Goal: Use online tool/utility: Use online tool/utility

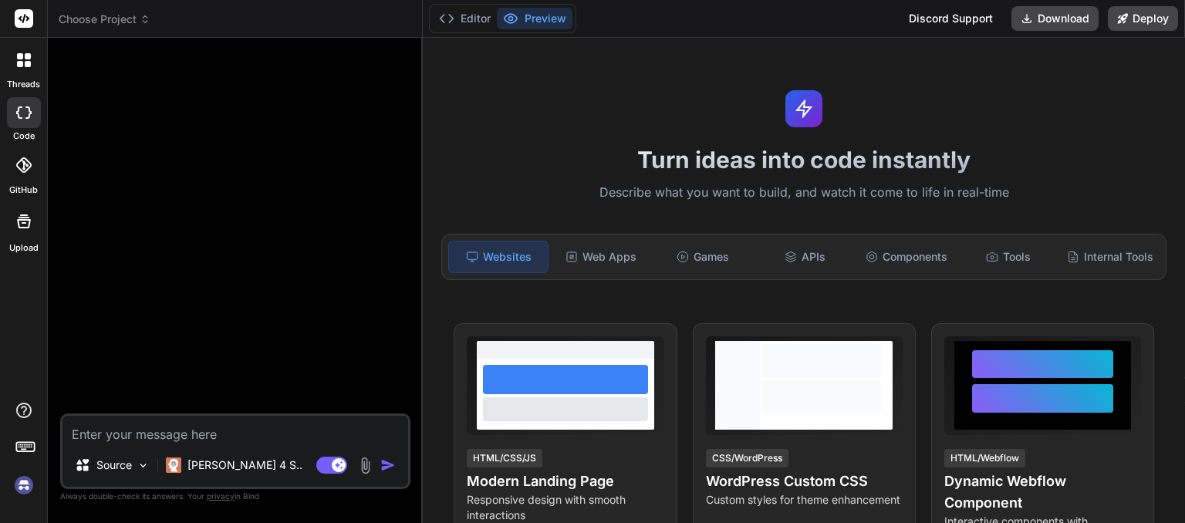
type textarea "x"
click at [173, 425] on textarea at bounding box center [235, 430] width 346 height 28
click at [870, 256] on div "Components" at bounding box center [906, 257] width 99 height 32
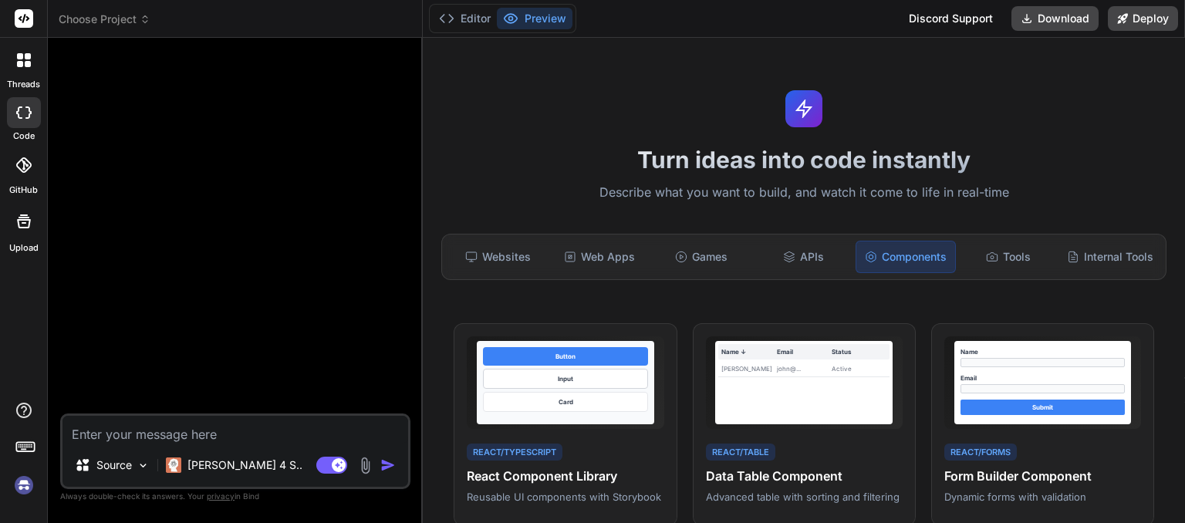
click at [268, 432] on textarea at bounding box center [235, 430] width 346 height 28
type textarea "c"
type textarea "x"
type textarea "cr"
type textarea "x"
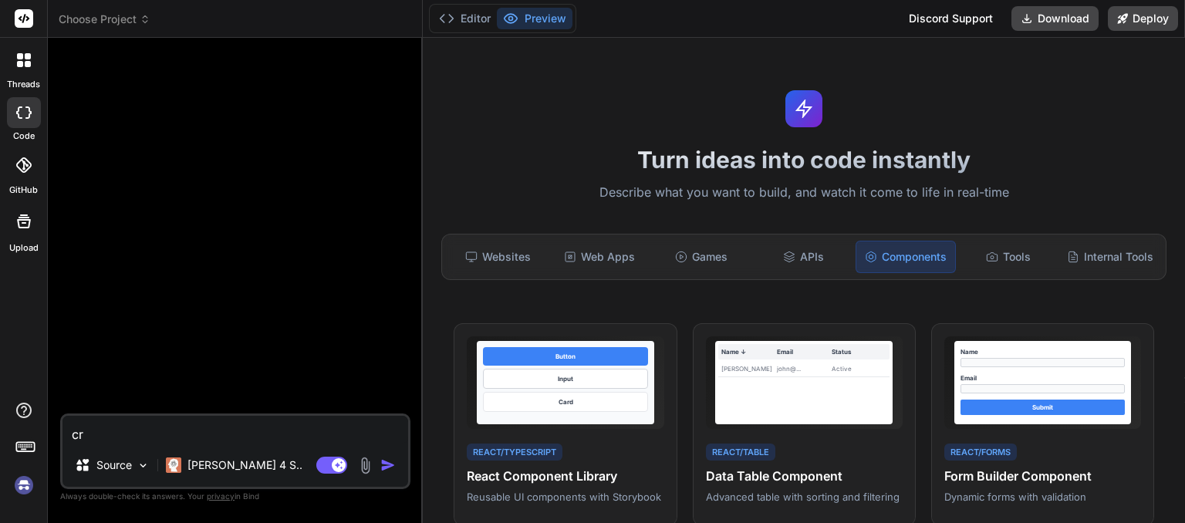
type textarea "cre"
type textarea "x"
type textarea "crea"
type textarea "x"
type textarea "creat"
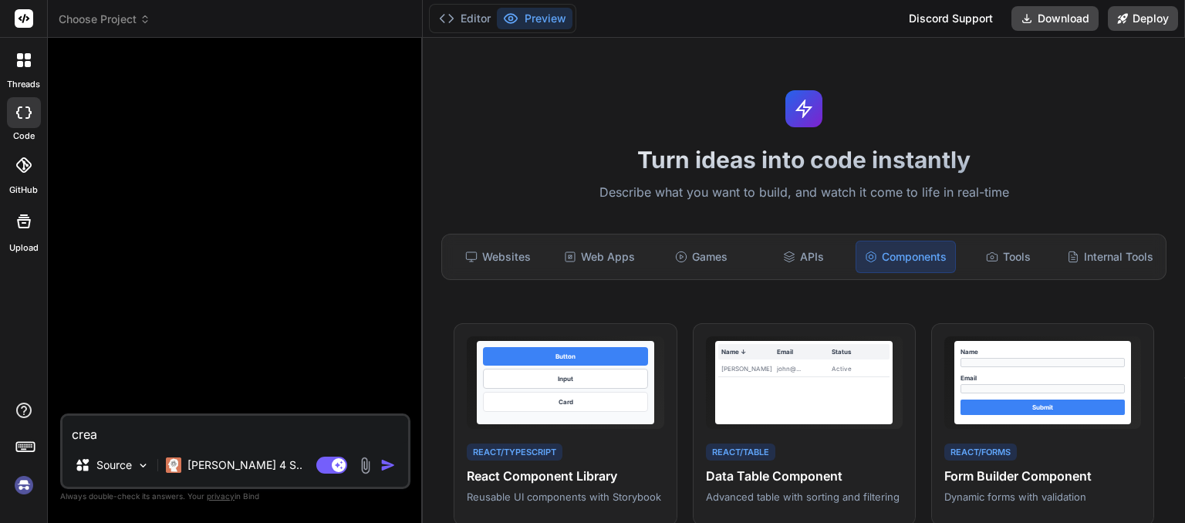
type textarea "x"
type textarea "create"
type textarea "x"
type textarea "create"
type textarea "x"
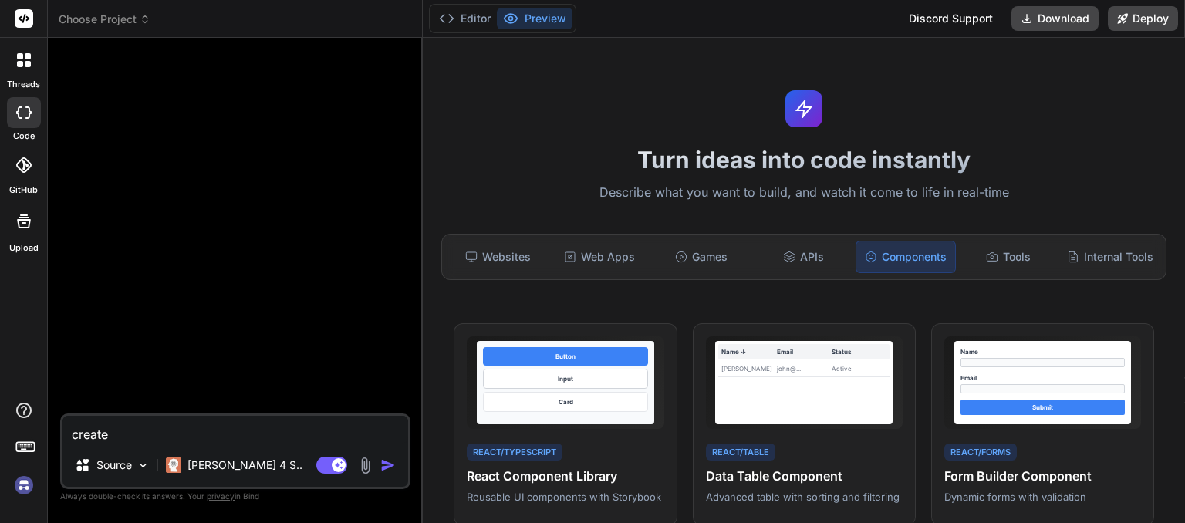
type textarea "create r"
type textarea "x"
type textarea "create ra"
type textarea "x"
type textarea "create rai"
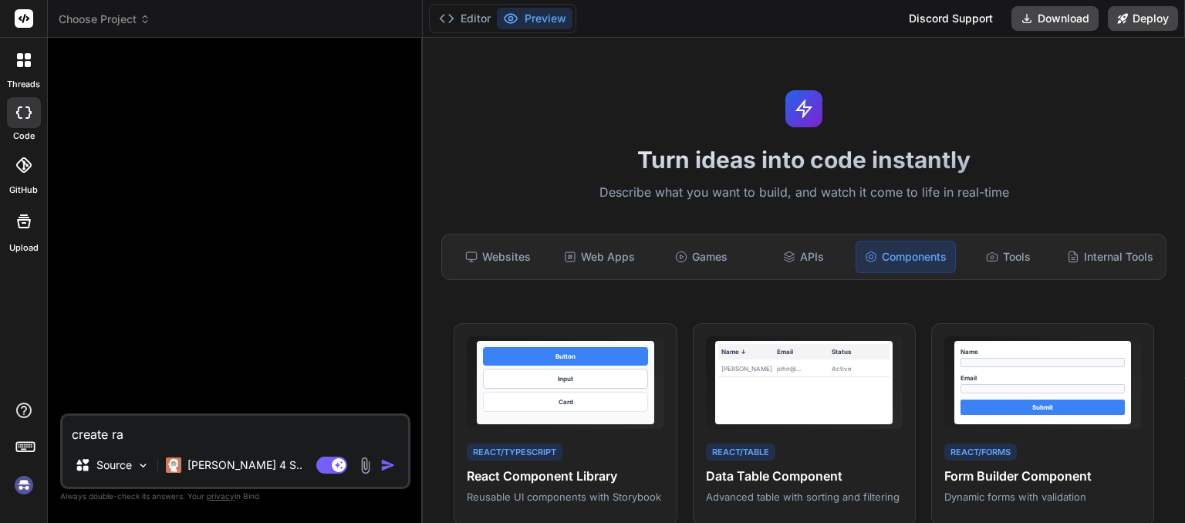
type textarea "x"
type textarea "create rain"
type textarea "x"
type textarea "create rain"
type textarea "x"
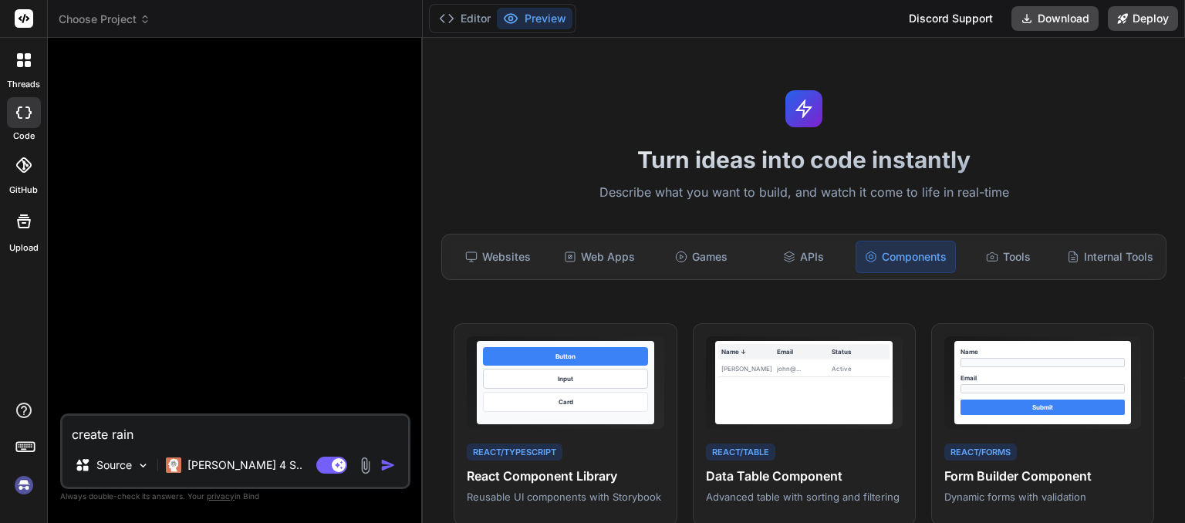
type textarea "create rain c"
type textarea "x"
type textarea "create rain co"
type textarea "x"
type textarea "create rain com"
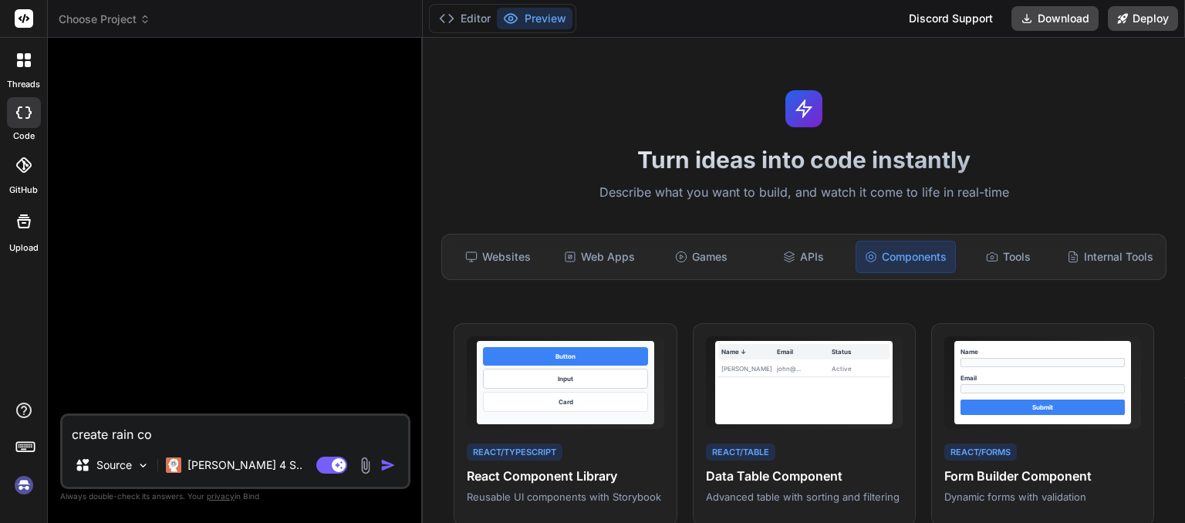
type textarea "x"
type textarea "create rain comp"
type textarea "x"
type textarea "create rain compo"
type textarea "x"
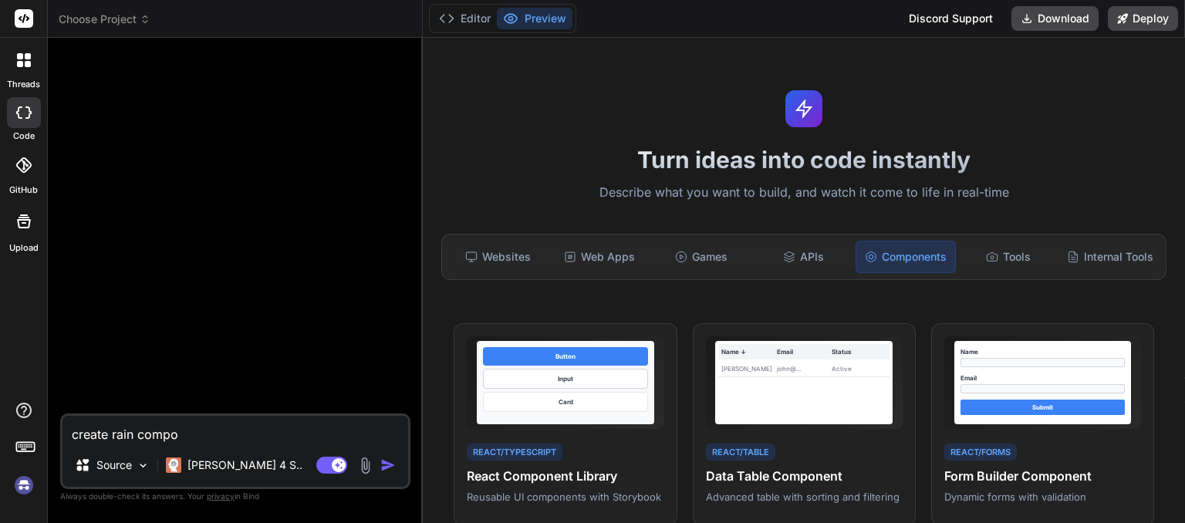
type textarea "create rain compon"
type textarea "x"
type textarea "create rain compone"
type textarea "x"
type textarea "create rain componen"
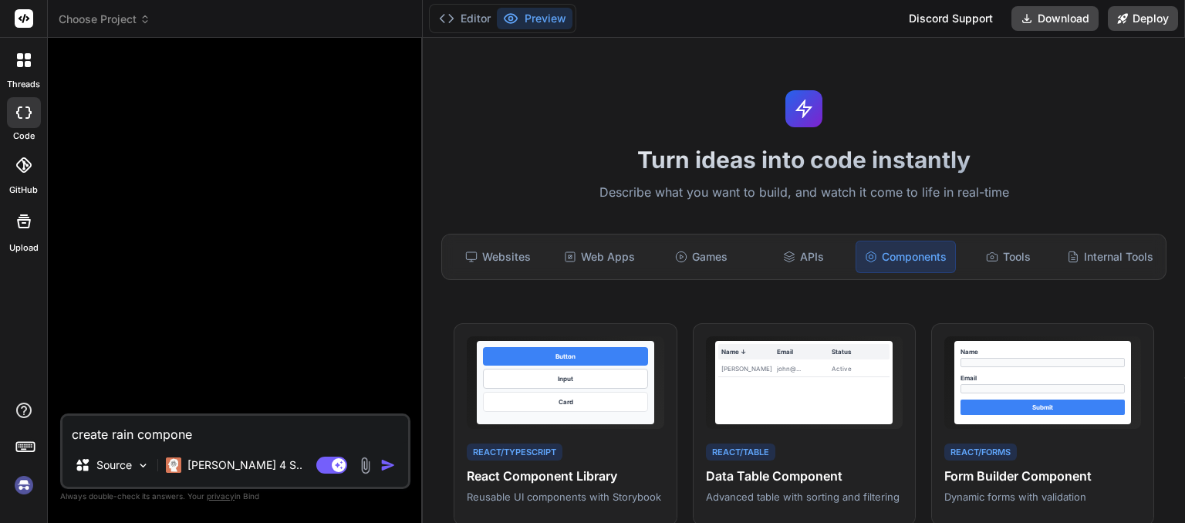
type textarea "x"
type textarea "create rain component"
type textarea "x"
type textarea "create rain components"
type textarea "x"
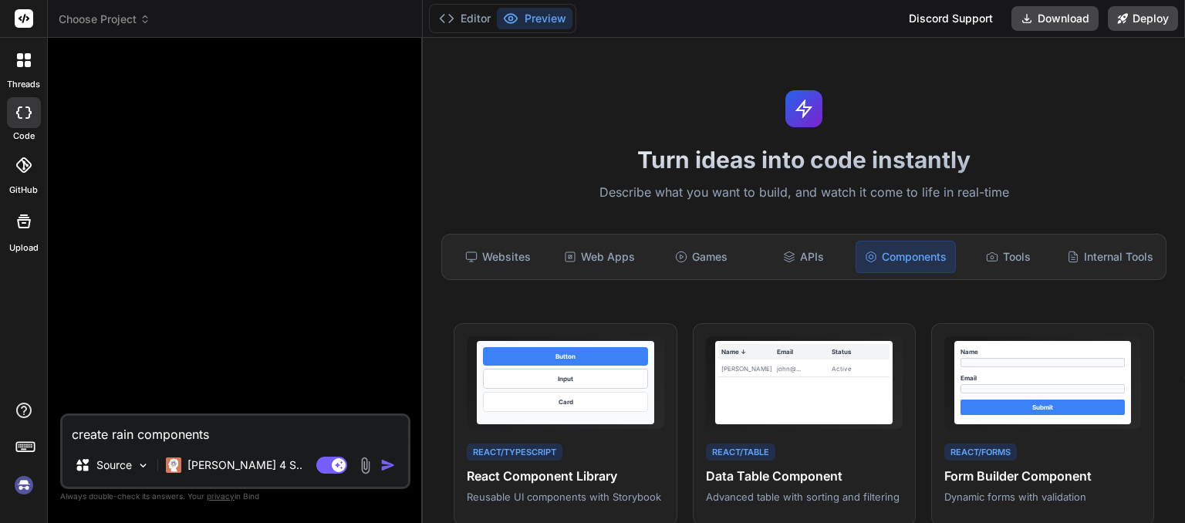
type textarea "create rain component"
type textarea "x"
type textarea "create rain rcomponent"
type textarea "x"
type textarea "create rain recomponent"
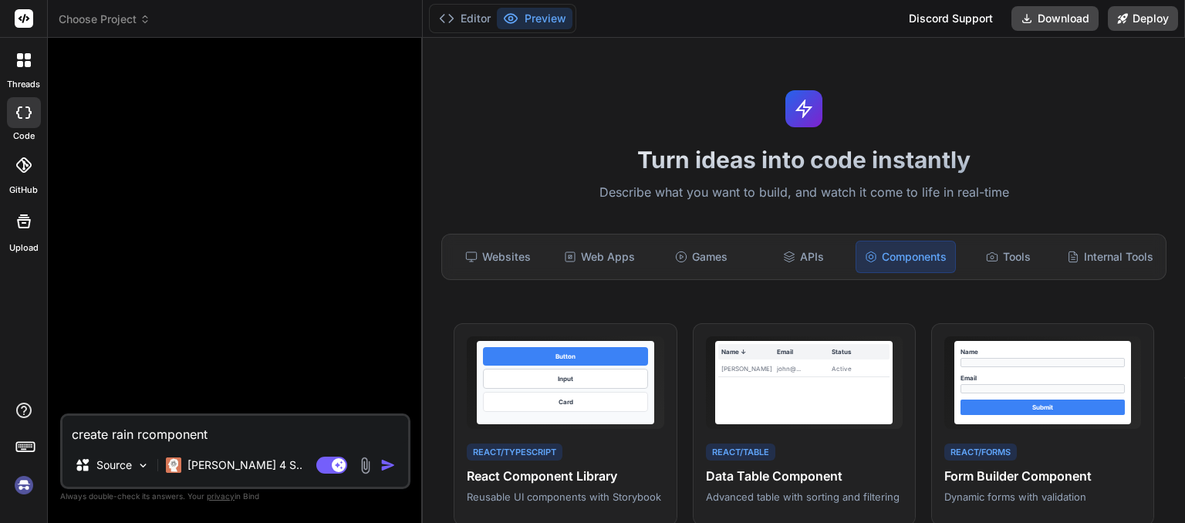
type textarea "x"
type textarea "create rain reacomponent"
type textarea "x"
type textarea "create rain realcomponent"
type textarea "x"
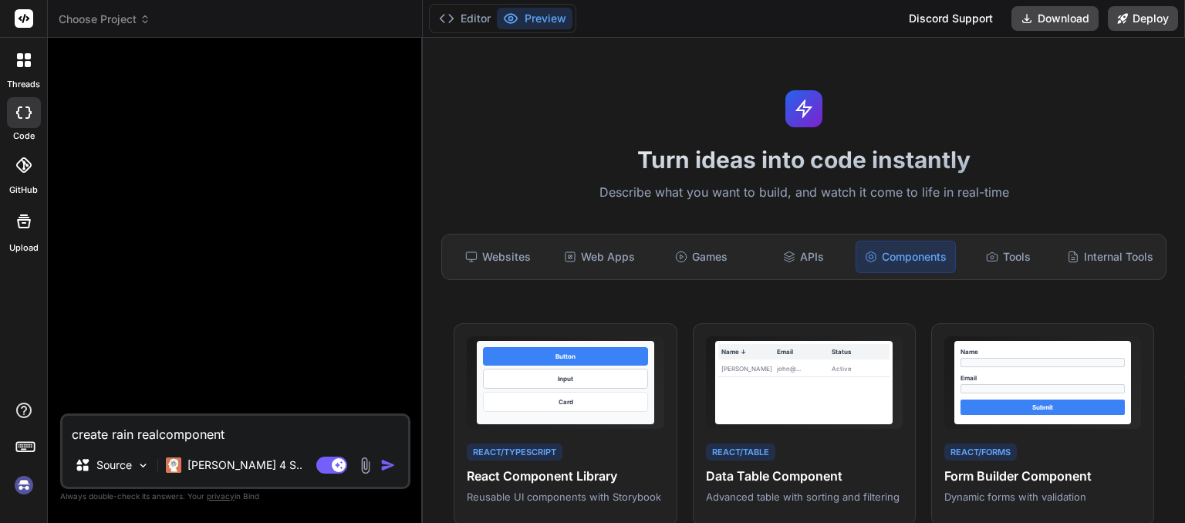
type textarea "create rain realicomponent"
type textarea "x"
type textarea "create rain realiscomponent"
type textarea "x"
type textarea "create rain realistcomponent"
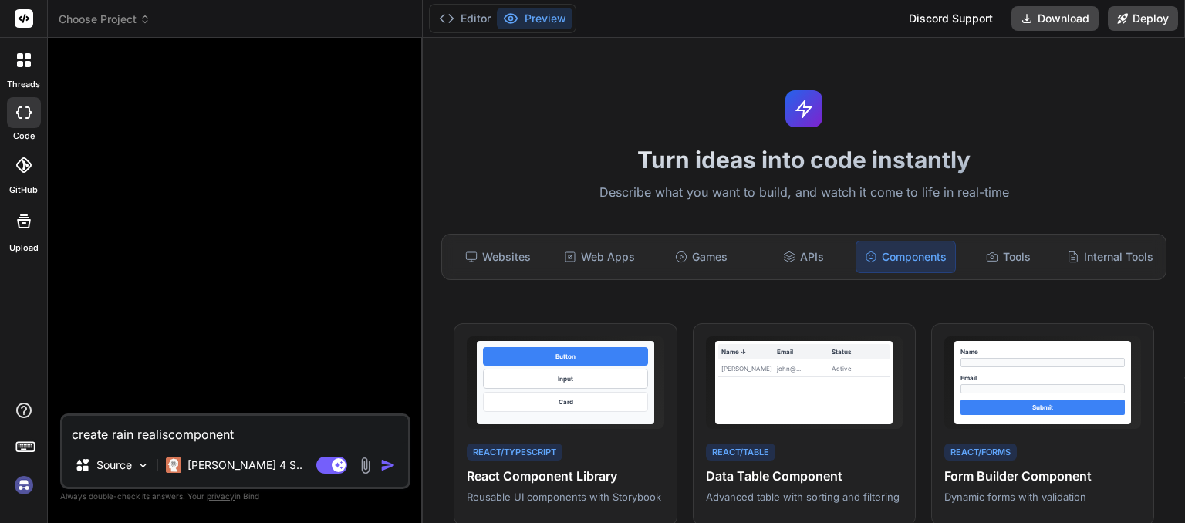
type textarea "x"
type textarea "create rain realisticomponent"
type textarea "x"
type textarea "create rain realisticcomponent"
type textarea "x"
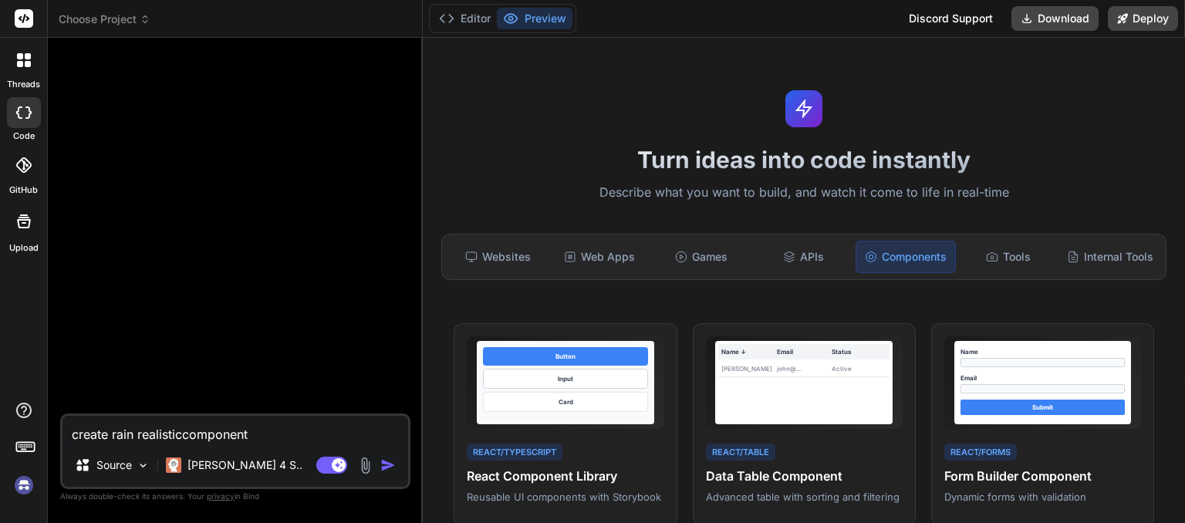
type textarea "create rain realistic component"
type textarea "x"
type textarea "create realistic component"
type textarea "x"
paste textarea "rain"
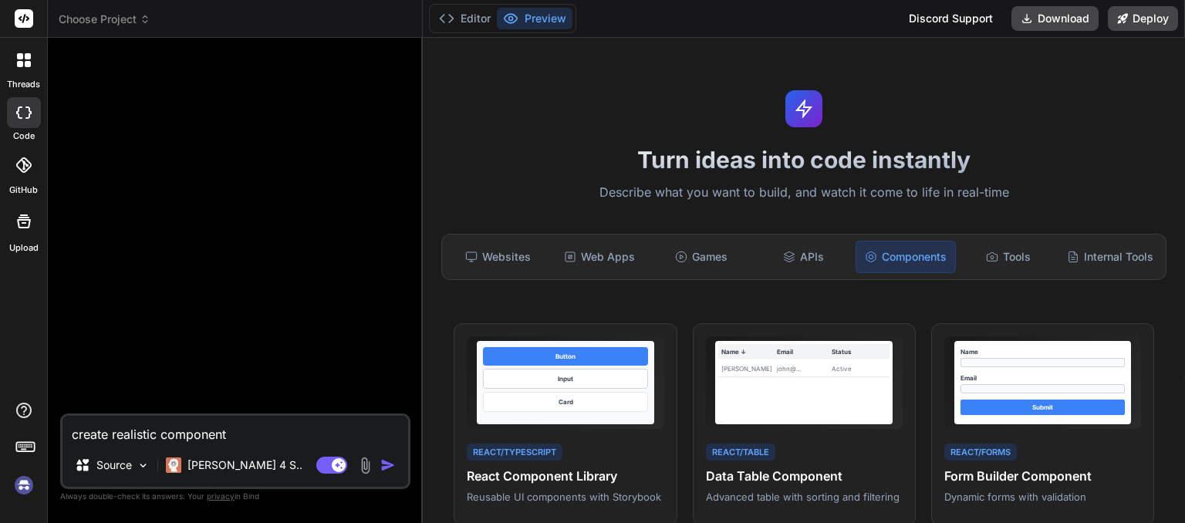
type textarea "create realistic rain component"
type textarea "x"
type textarea "create realistic rain ecomponent"
type textarea "x"
type textarea "create realistic rain efcomponent"
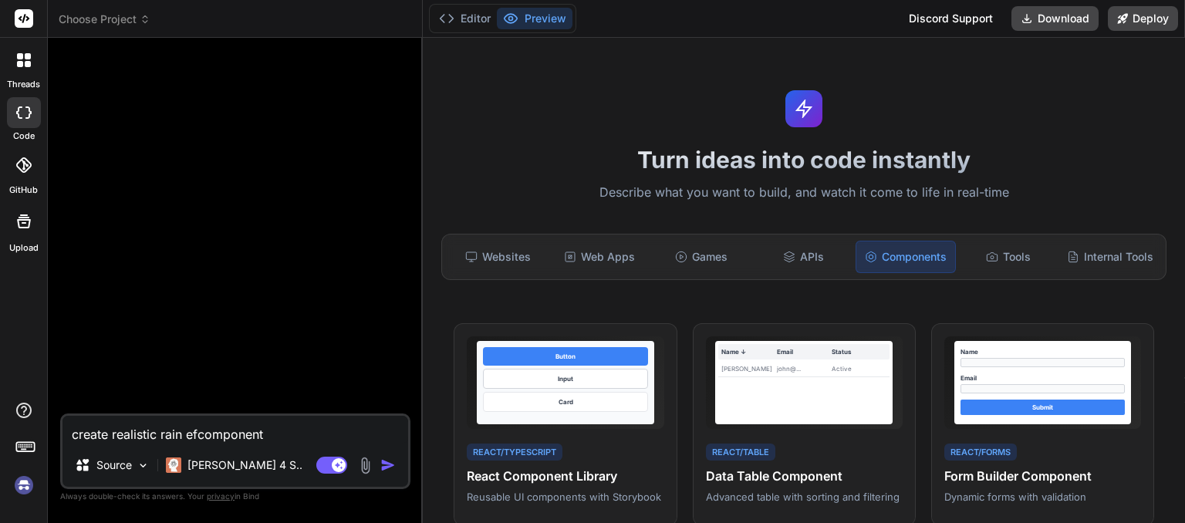
type textarea "x"
type textarea "create realistic rain effcomponent"
type textarea "x"
type textarea "create realistic rain effecomponent"
type textarea "x"
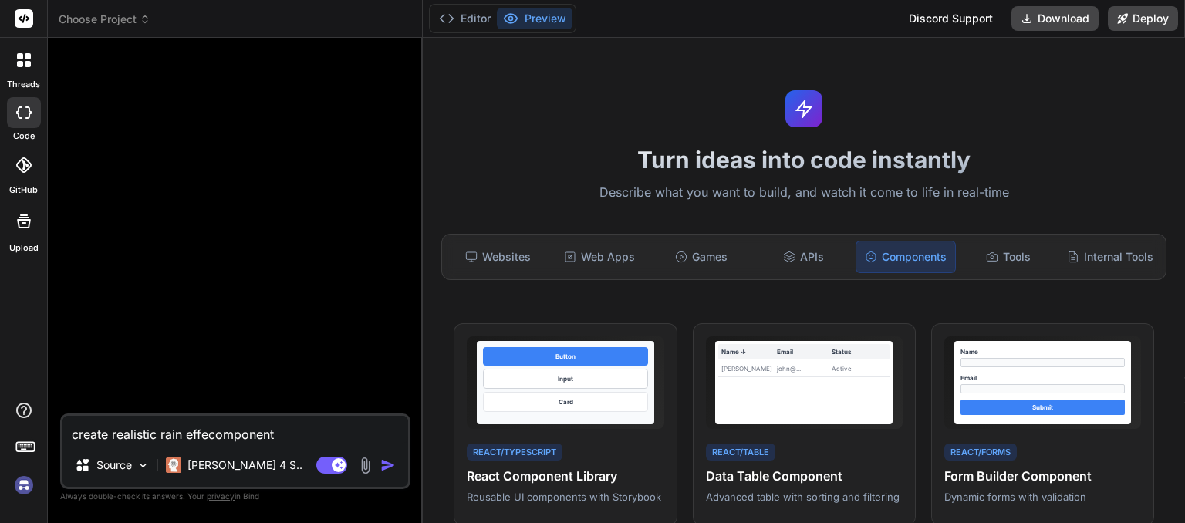
type textarea "create realistic rain effeccomponent"
type textarea "x"
type textarea "create realistic rain effectcomponent"
type textarea "x"
type textarea "create realistic rain effect component"
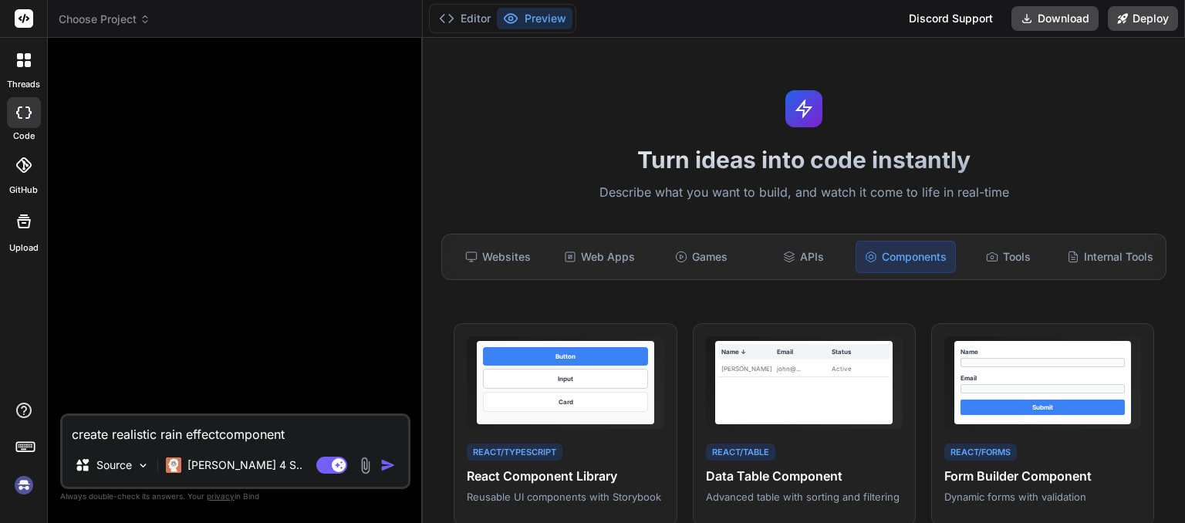
type textarea "x"
click at [336, 430] on textarea "create realistic rain effect component" at bounding box center [235, 430] width 346 height 28
type textarea "create realistic rain effect component"
type textarea "x"
type textarea "create realistic rain effect component n"
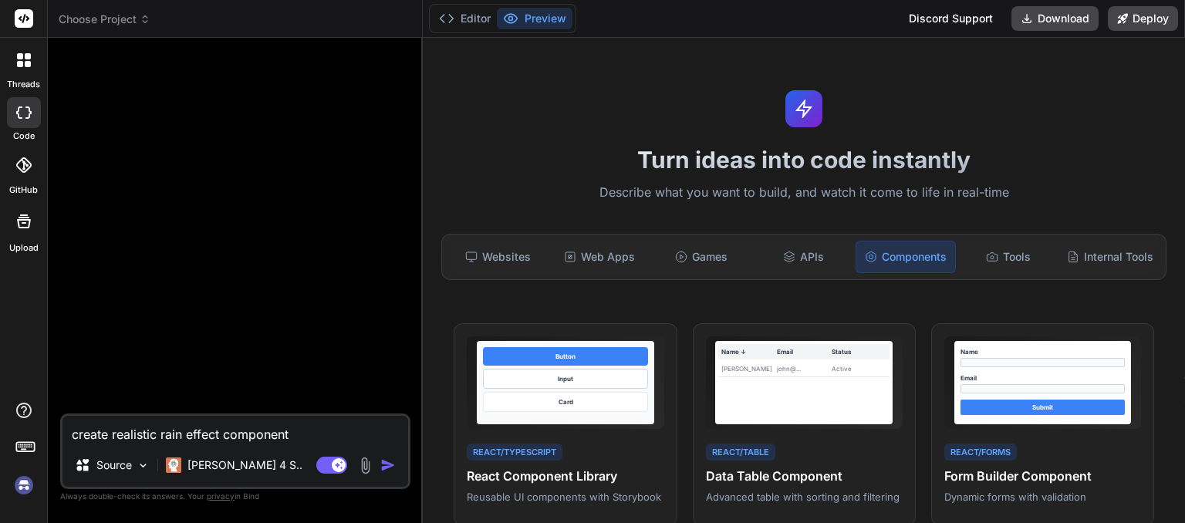
type textarea "x"
type textarea "create realistic rain effect component"
type textarea "x"
type textarea "create realistic rain effect component f"
type textarea "x"
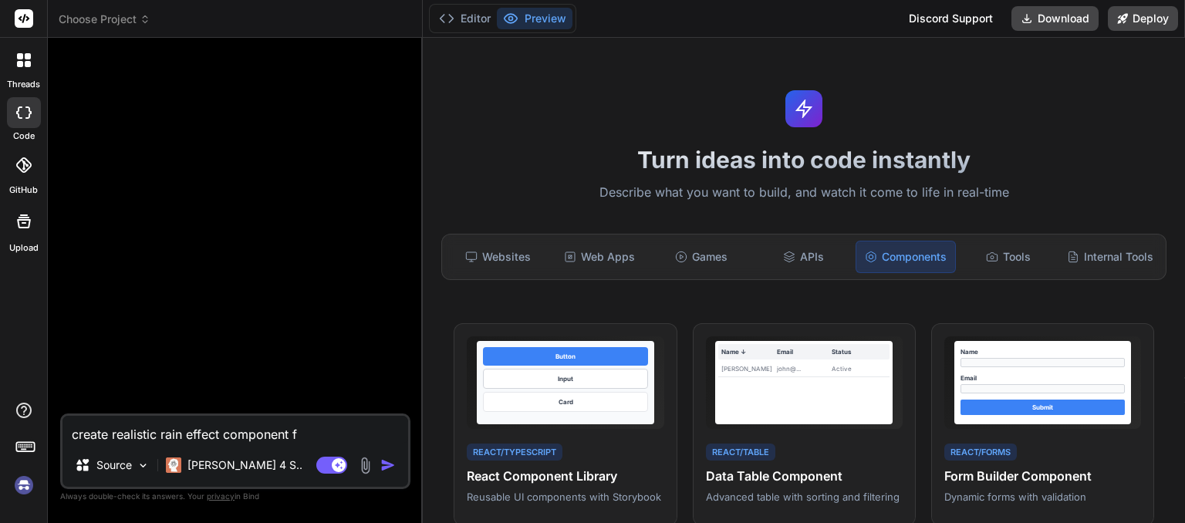
type textarea "create realistic rain effect component fo"
type textarea "x"
type textarea "create realistic rain effect component for"
type textarea "x"
type textarea "create realistic rain effect component for"
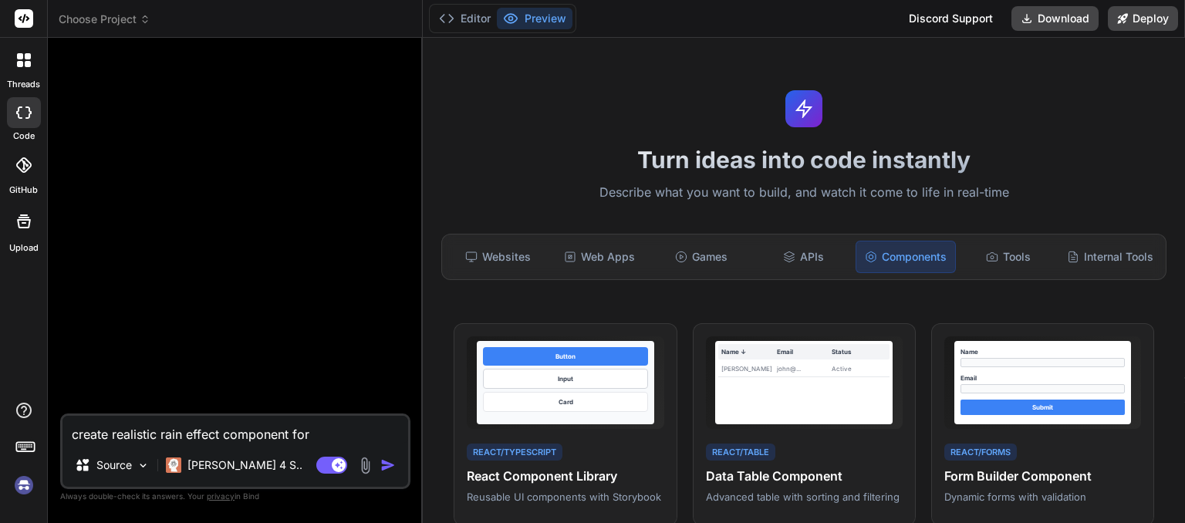
type textarea "x"
type textarea "create realistic rain effect component for n"
type textarea "x"
type textarea "create realistic rain effect component for ne"
type textarea "x"
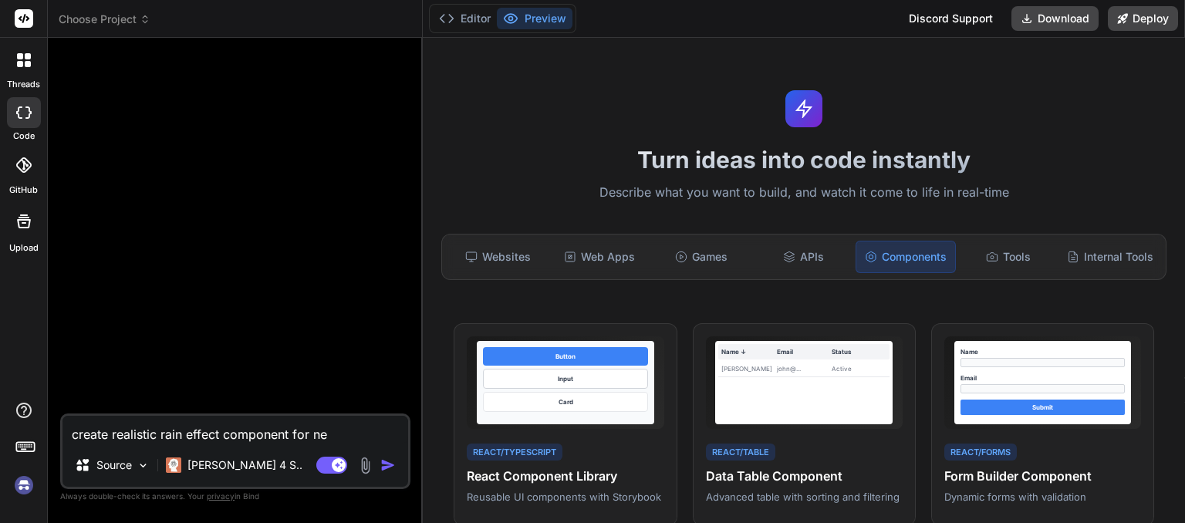
type textarea "create realistic rain effect component for nex"
type textarea "x"
type textarea "create realistic rain effect component for next"
type textarea "x"
type textarea "create realistic rain effect component for next."
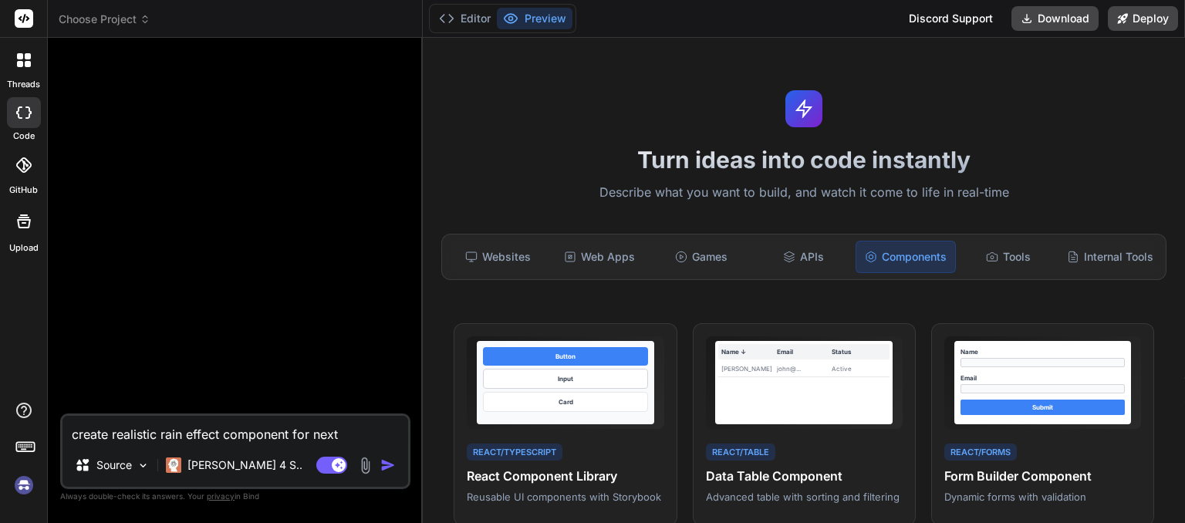
type textarea "x"
type textarea "create realistic rain effect component for next.j"
type textarea "x"
type textarea "create realistic rain effect component for next.js"
type textarea "x"
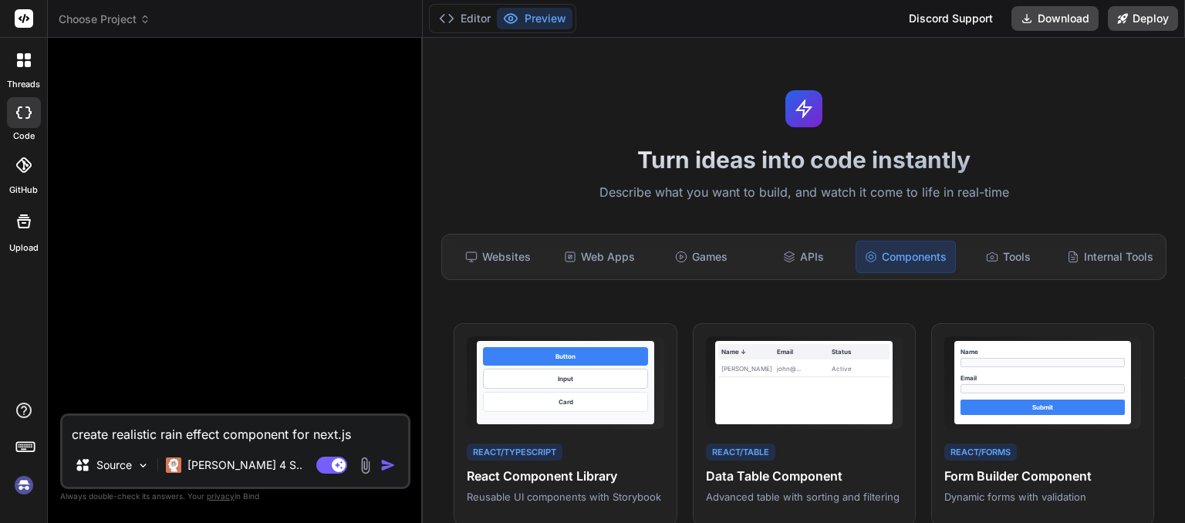
type textarea "create realistic rain effect component for next.js,"
type textarea "x"
type textarea "create realistic rain effect component for next.js,"
type textarea "x"
type textarea "create realistic rain effect component for next.js, t"
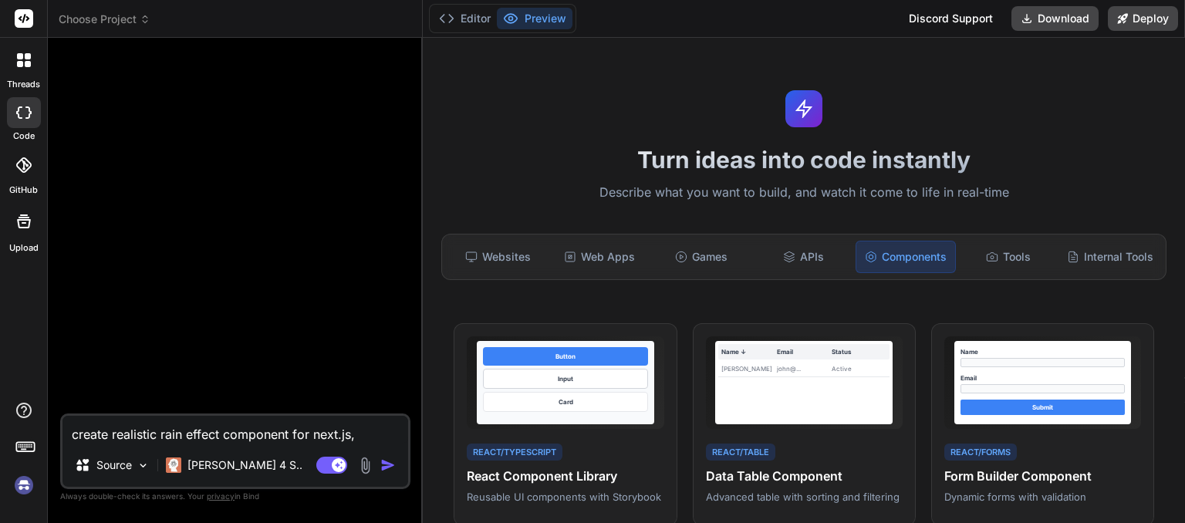
type textarea "x"
type textarea "create realistic rain effect component for next.js, ty"
type textarea "x"
type textarea "create realistic rain effect component for next.js, typ"
type textarea "x"
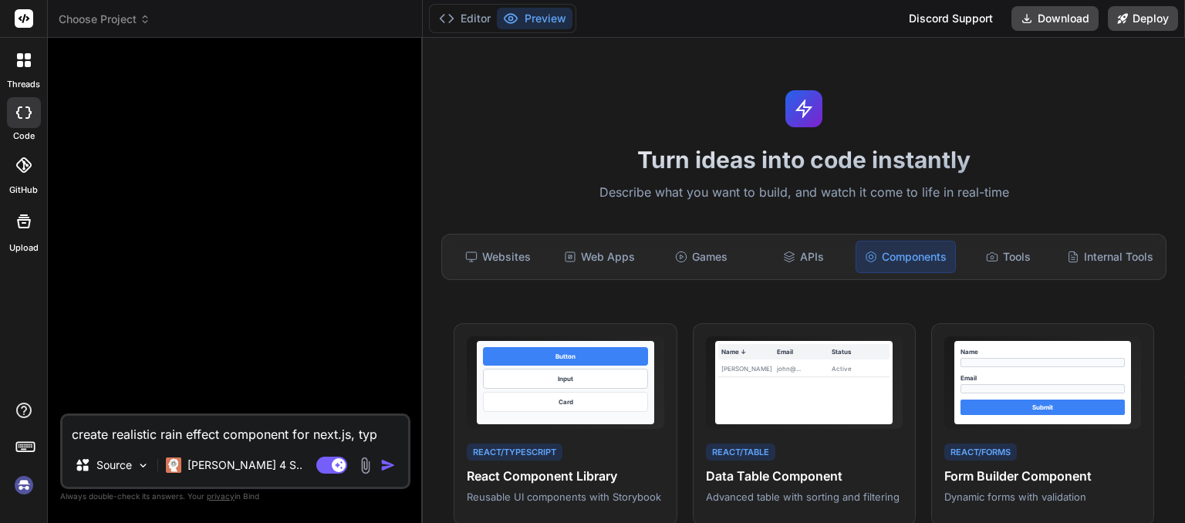
type textarea "create realistic rain effect component for next.js, type"
type textarea "x"
type textarea "create realistic rain effect component for next.js, types"
type textarea "x"
type textarea "create realistic rain effect component for next.js, typesc"
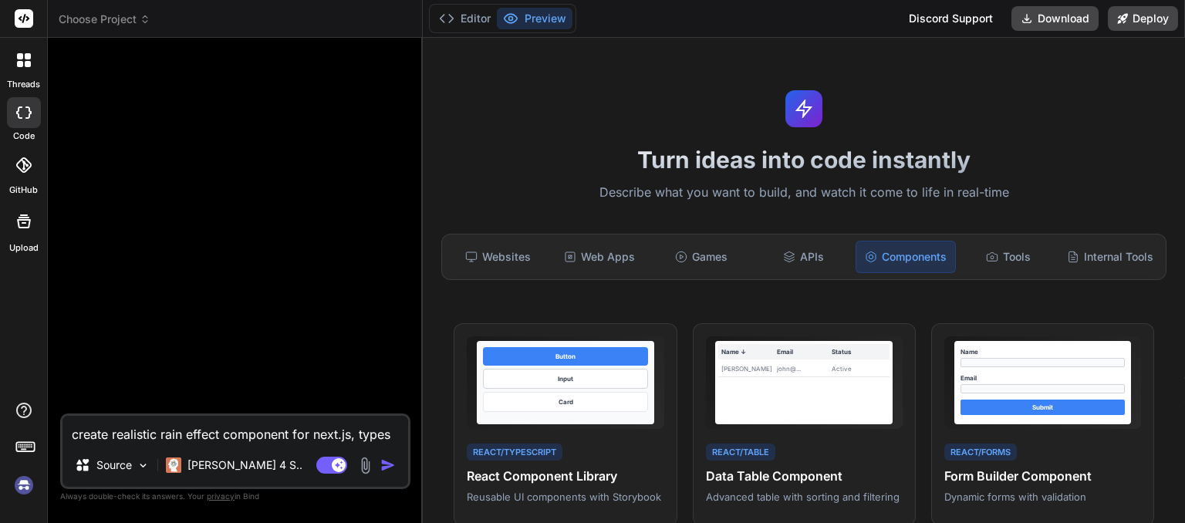
type textarea "x"
type textarea "create realistic rain effect component for next.js, typescr"
type textarea "x"
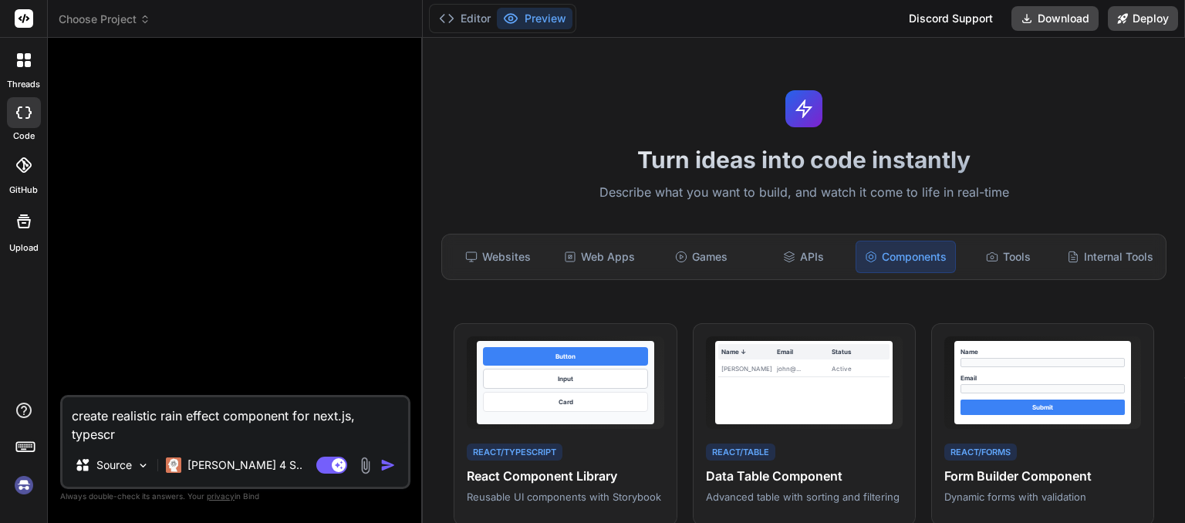
type textarea "create realistic rain effect component for next.js, typescri"
type textarea "x"
type textarea "create realistic rain effect component for next.js, typescrip"
type textarea "x"
type textarea "create realistic rain effect component for next.js, typescript"
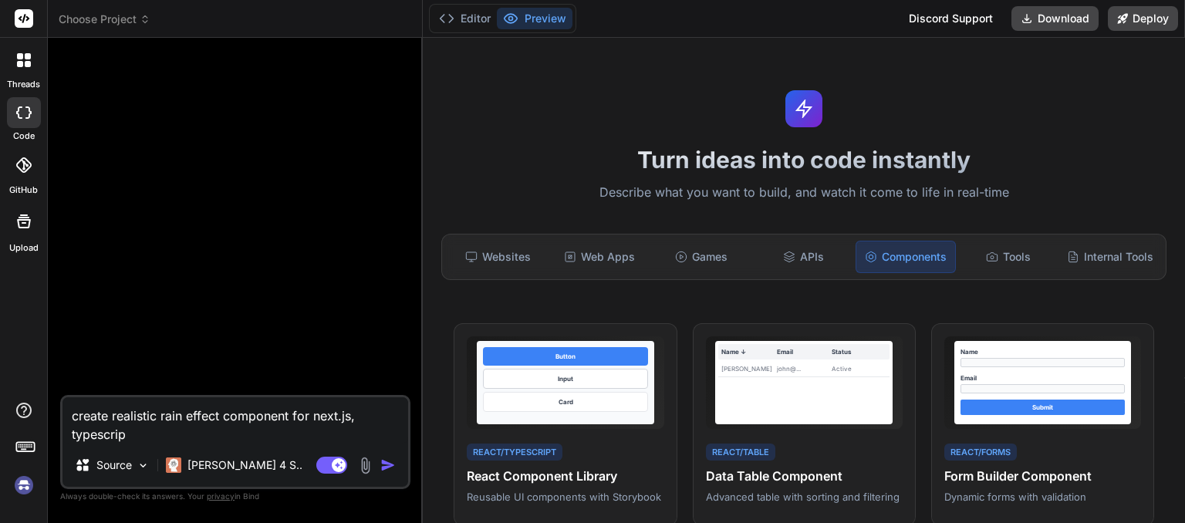
type textarea "x"
type textarea "create realistic rain effect component for next.js, typescript"
click at [383, 467] on img "button" at bounding box center [387, 464] width 15 height 15
type textarea "x"
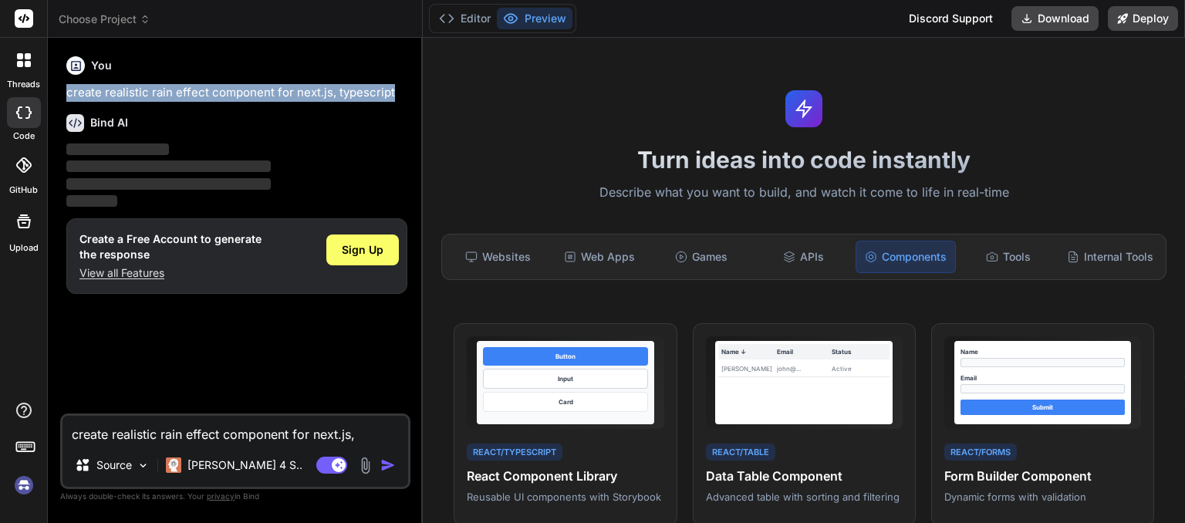
drag, startPoint x: 398, startPoint y: 93, endPoint x: 59, endPoint y: 95, distance: 339.4
click at [59, 95] on div "Bind AI Web Search Created with Pixso. Code Generator You create realistic rain…" at bounding box center [235, 280] width 375 height 484
copy p "create realistic rain effect component for next.js, typescript"
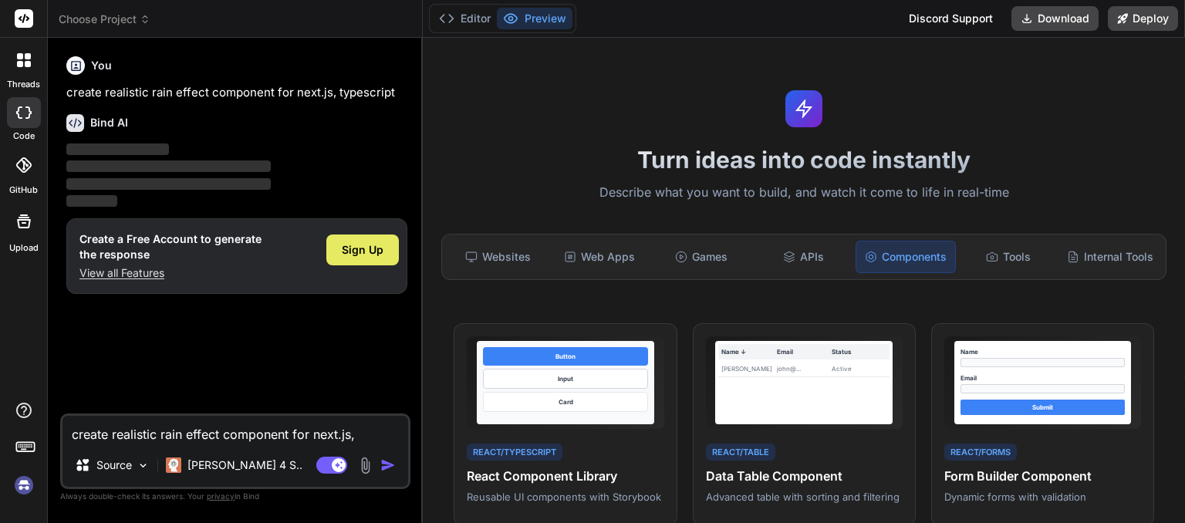
click at [367, 248] on span "Sign Up" at bounding box center [363, 249] width 42 height 15
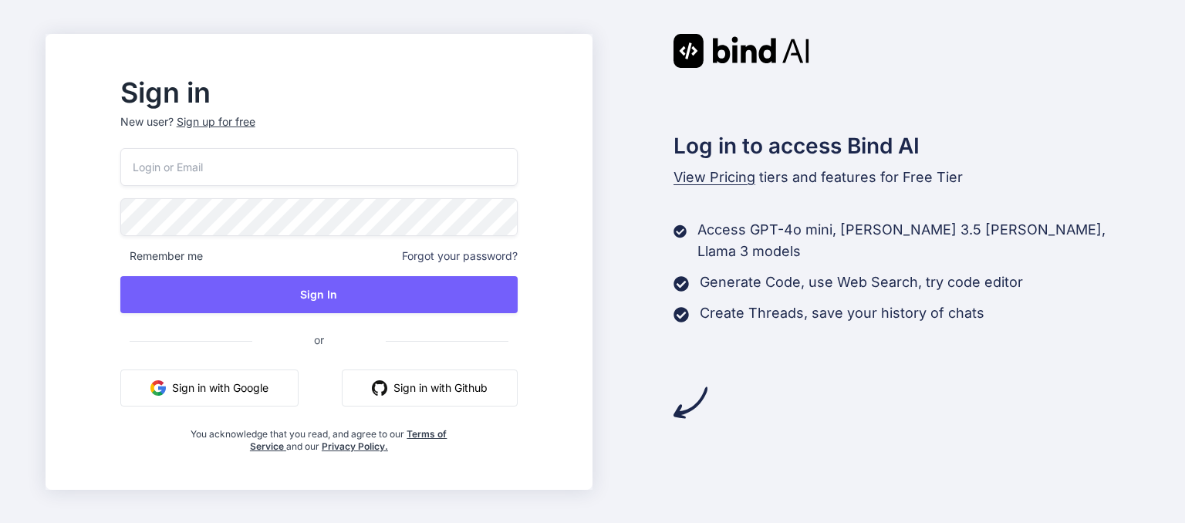
click at [281, 383] on button "Sign in with Google" at bounding box center [209, 387] width 178 height 37
